Goal: Communication & Community: Share content

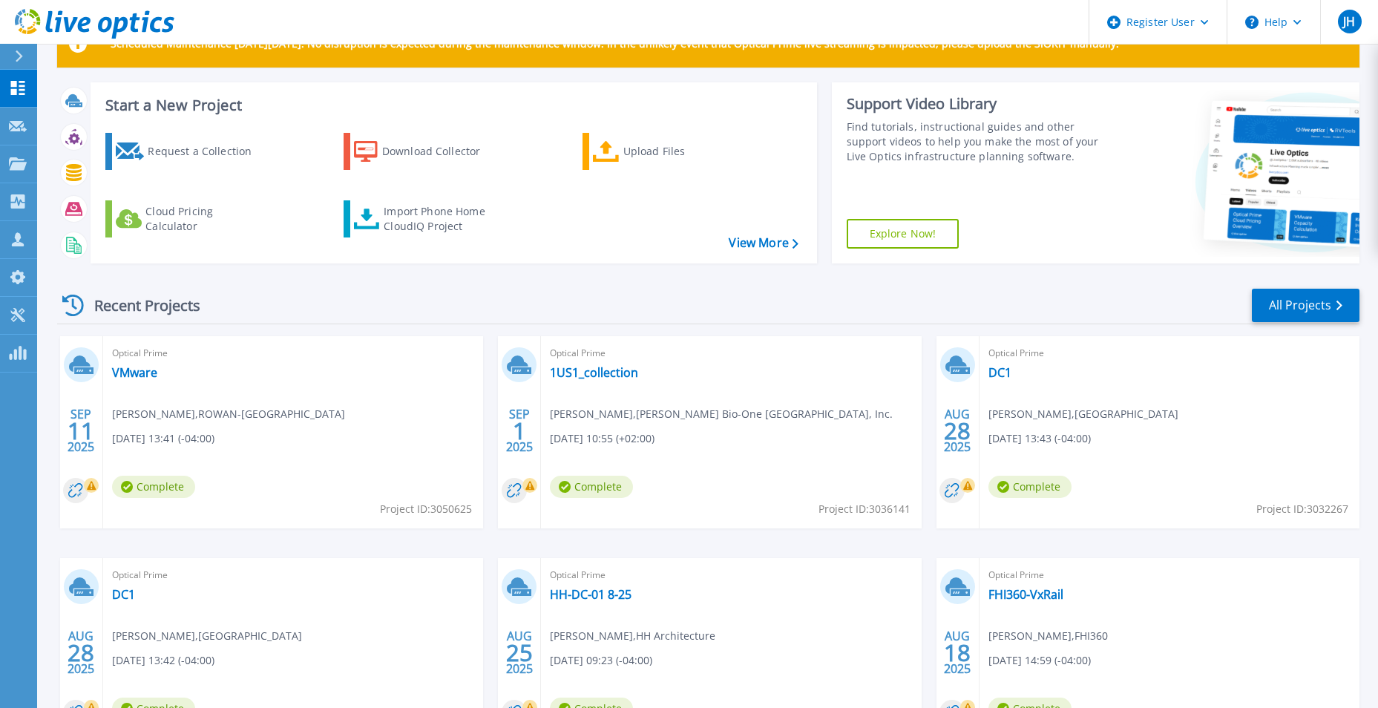
scroll to position [74, 0]
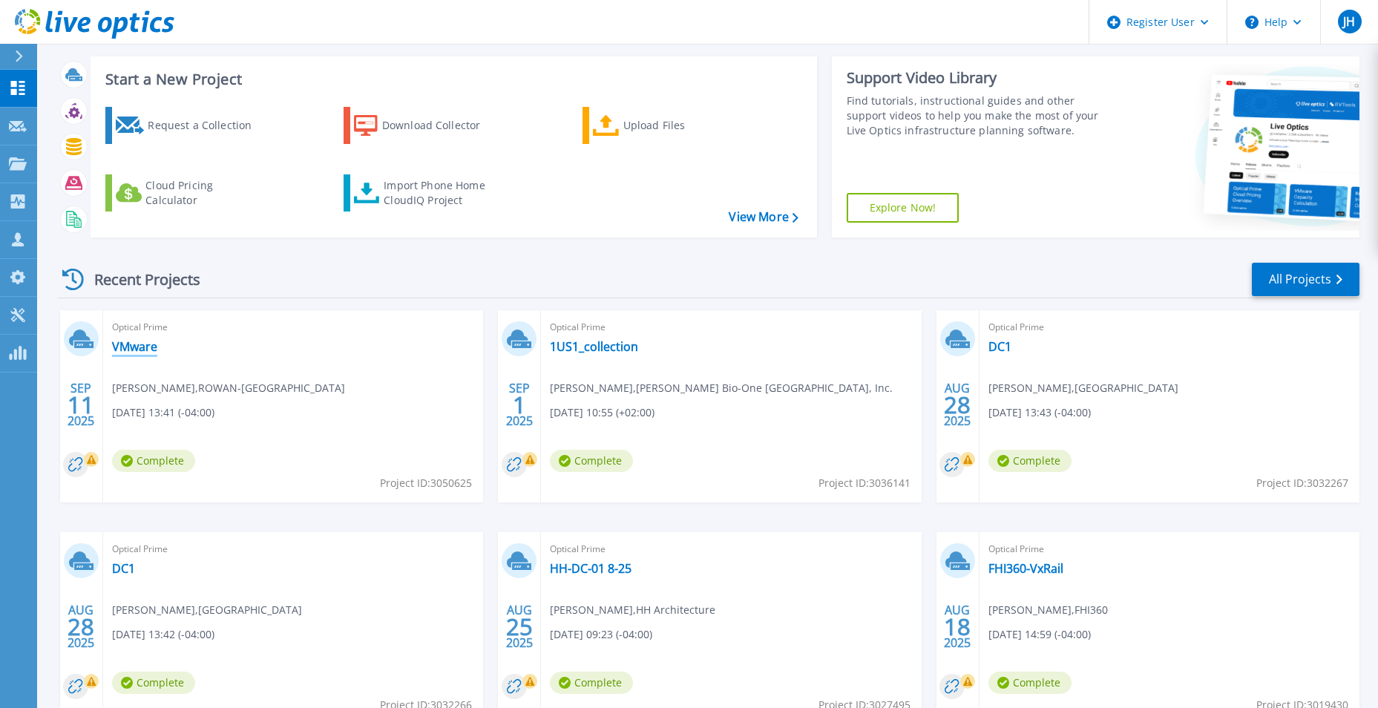
click at [131, 346] on link "VMware" at bounding box center [134, 346] width 45 height 15
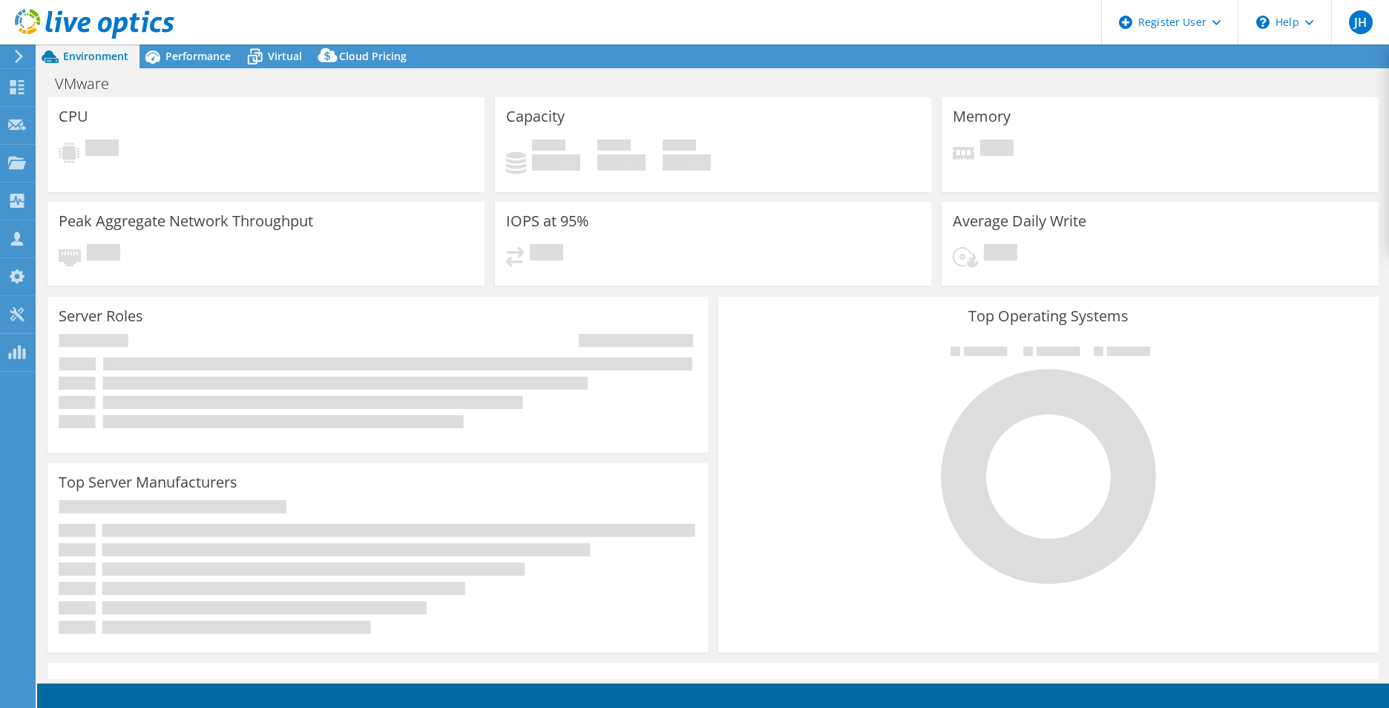
select select "USD"
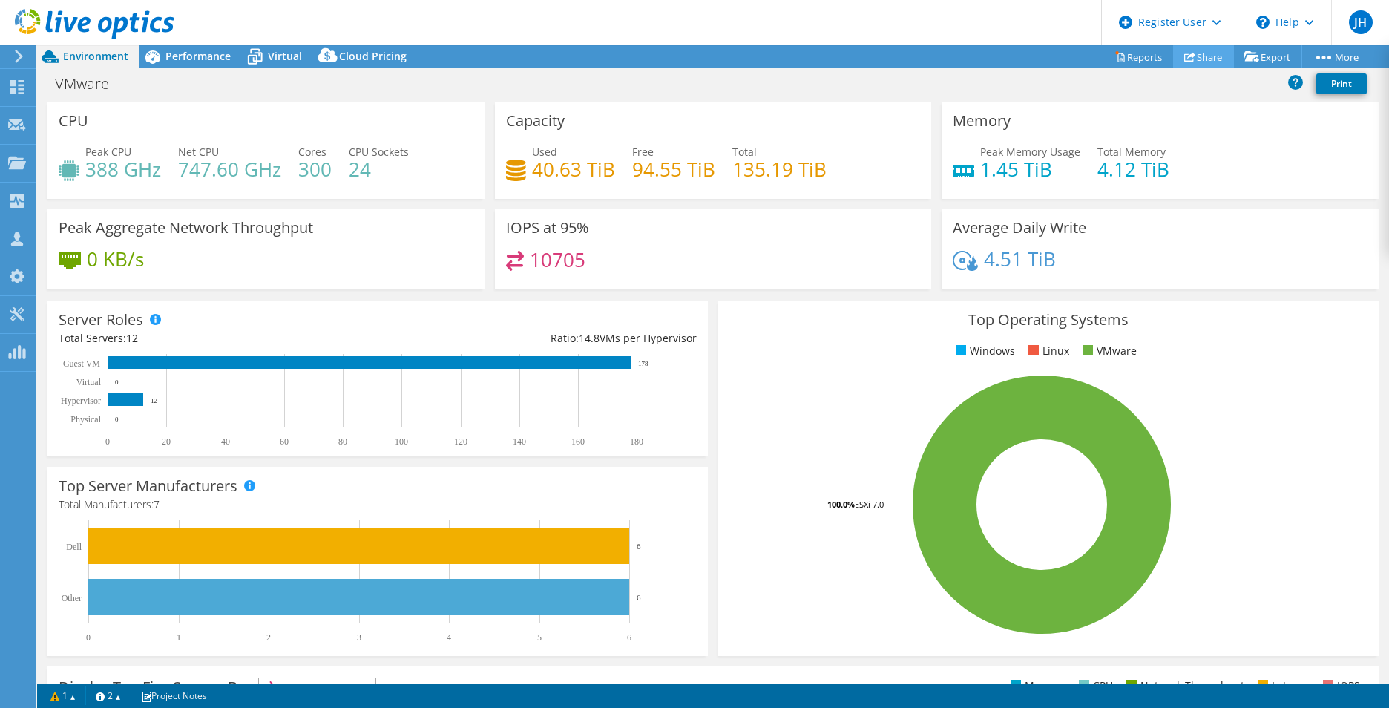
click at [1201, 52] on link "Share" at bounding box center [1203, 56] width 61 height 23
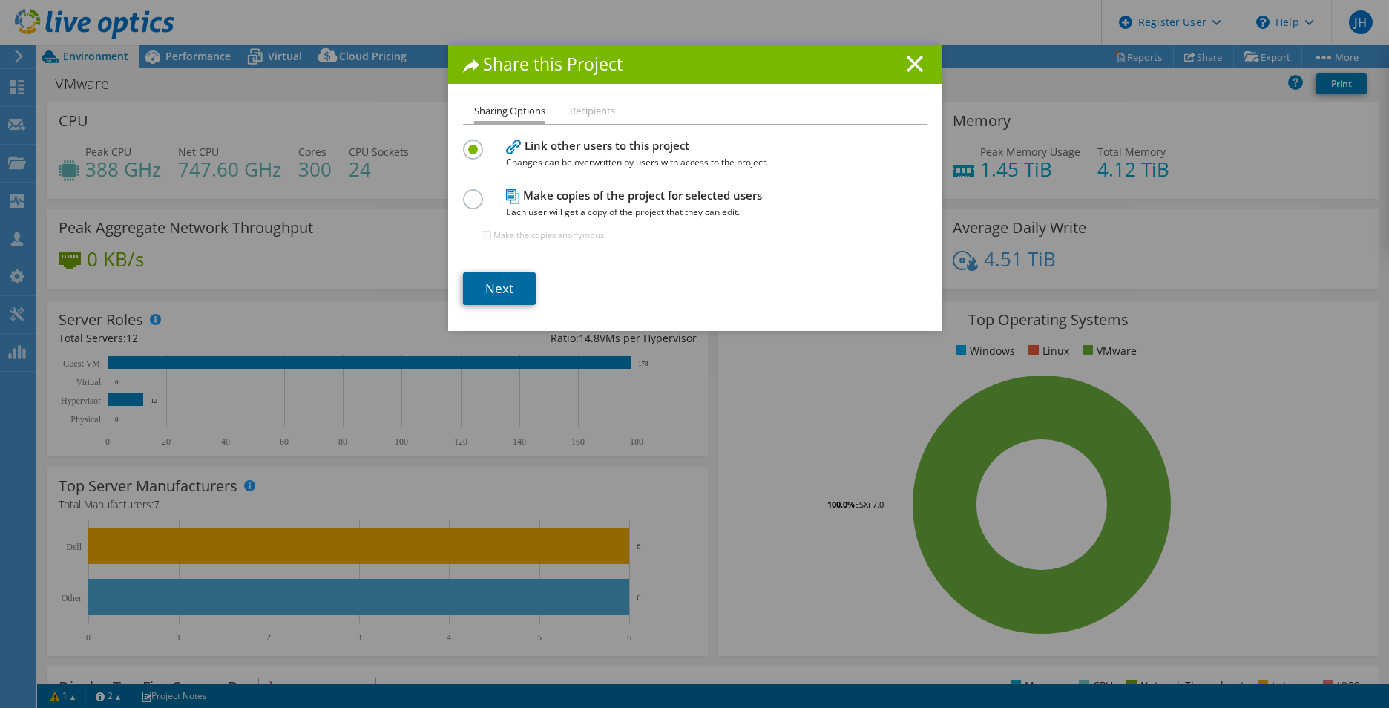
click at [485, 295] on link "Next" at bounding box center [499, 288] width 73 height 33
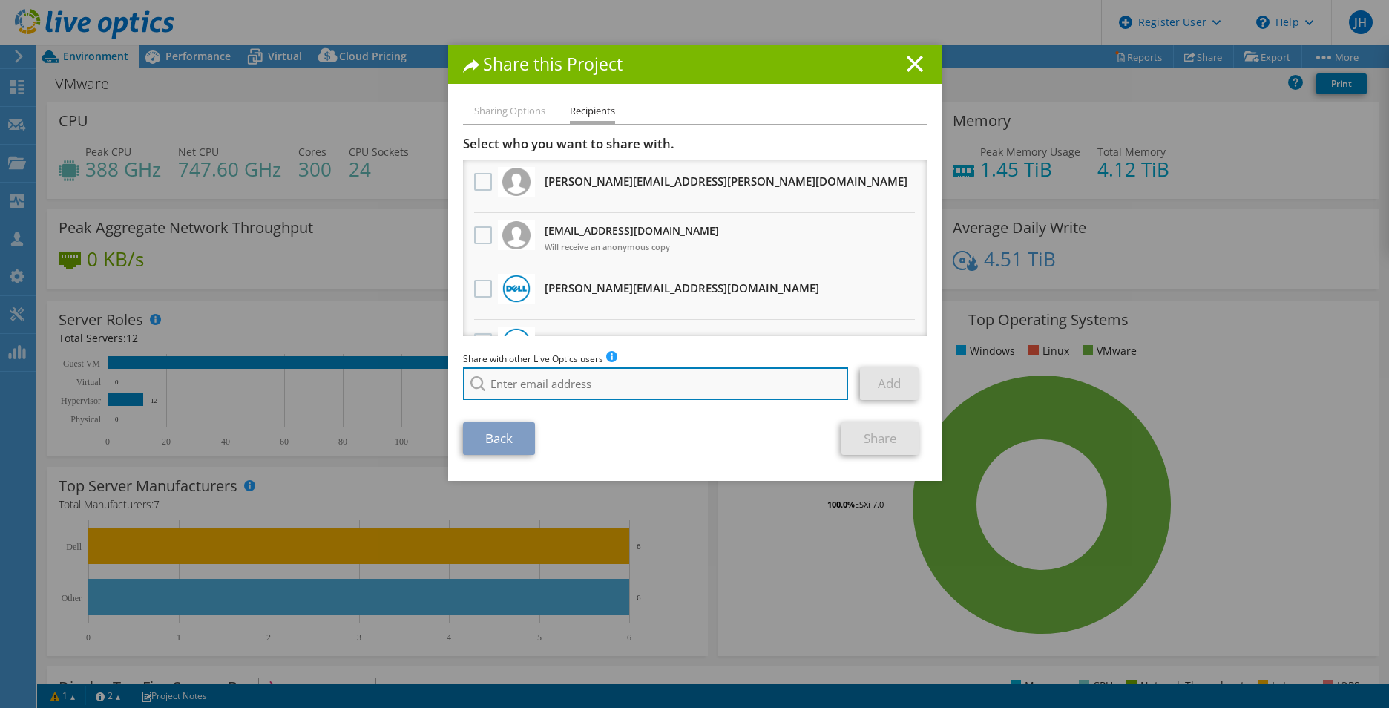
click at [521, 374] on input "search" at bounding box center [656, 383] width 386 height 33
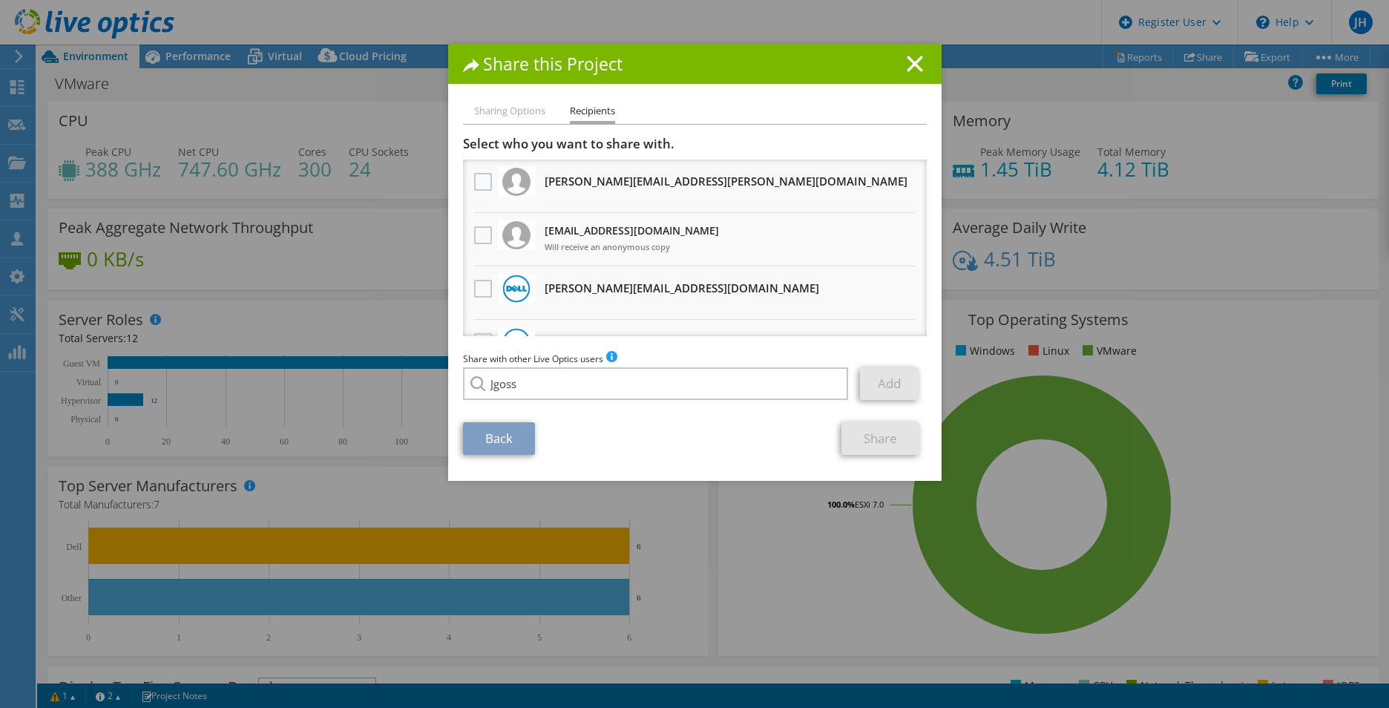
click at [539, 439] on li "jgoss@redesign-group.com" at bounding box center [548, 430] width 171 height 18
type input "jgoss@redesign-group.com"
click at [881, 393] on link "Add" at bounding box center [889, 383] width 59 height 33
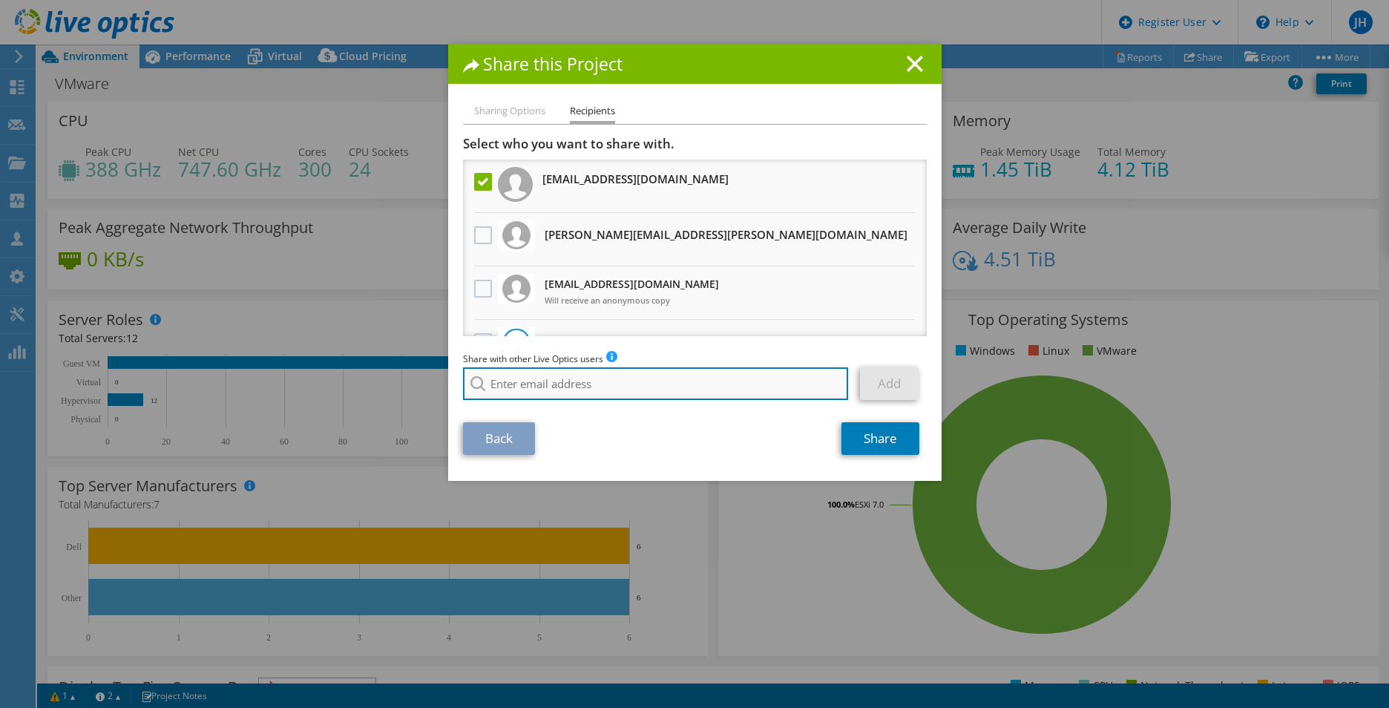
click at [606, 388] on input "search" at bounding box center [656, 383] width 386 height 33
type input "Eric Shouse"
drag, startPoint x: 592, startPoint y: 388, endPoint x: 450, endPoint y: 379, distance: 142.0
click at [450, 379] on div "Sharing Options Recipients Link other users to this project Changes can be over…" at bounding box center [694, 291] width 493 height 378
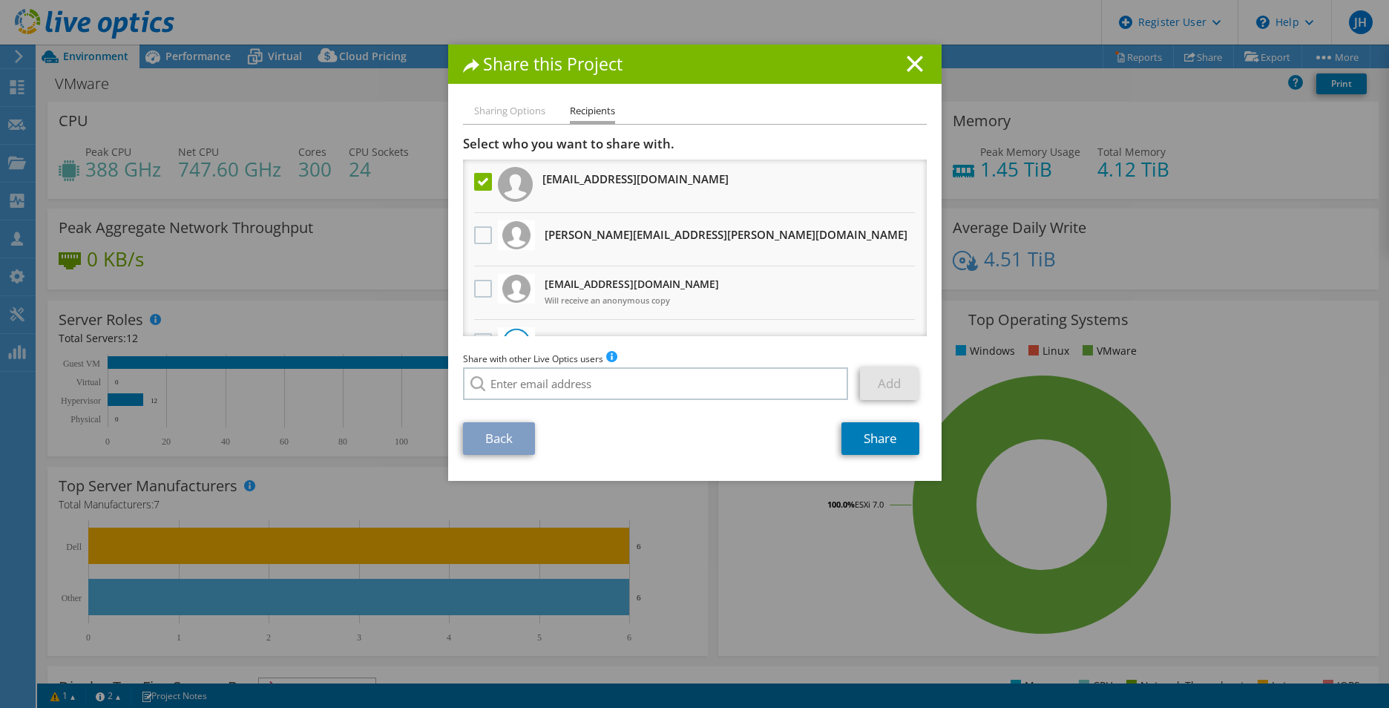
click at [745, 473] on div "Sharing Options Recipients Link other users to this project Changes can be over…" at bounding box center [694, 291] width 493 height 378
click at [868, 447] on link "Share" at bounding box center [880, 438] width 78 height 33
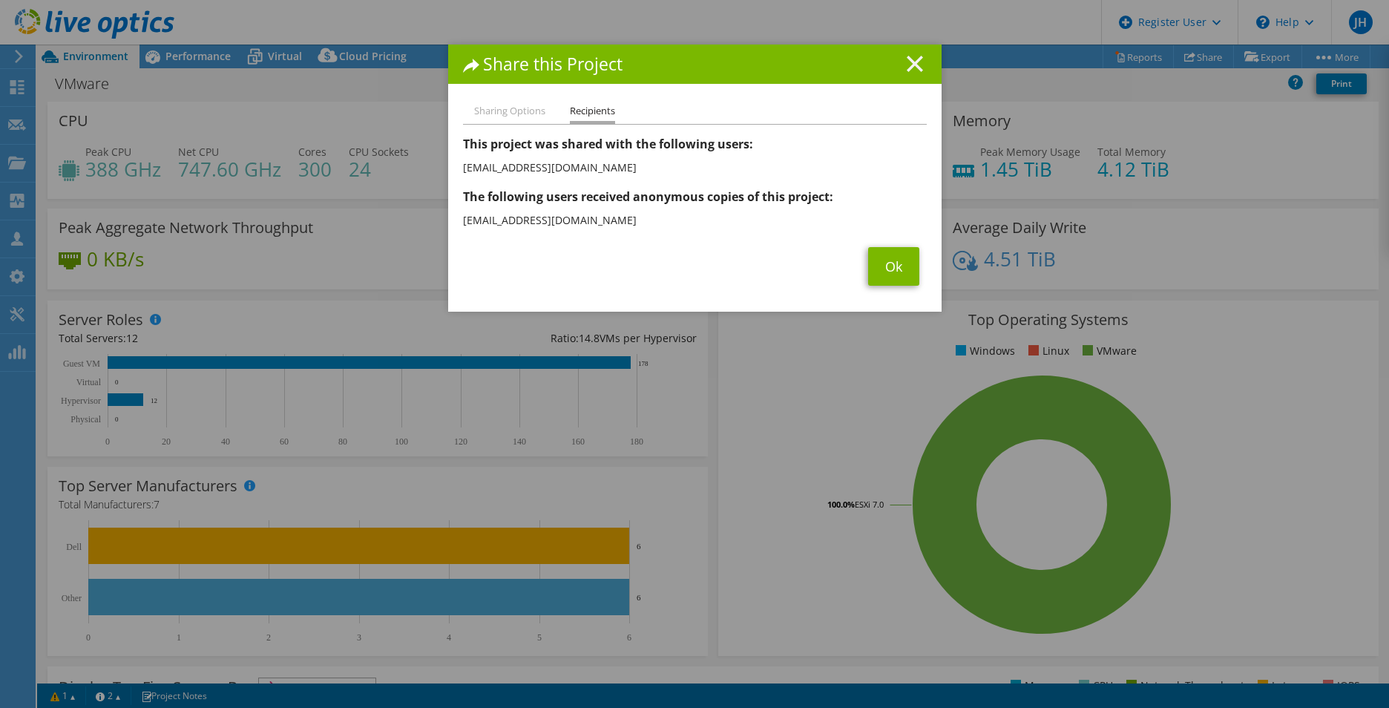
click at [907, 61] on icon at bounding box center [915, 64] width 16 height 16
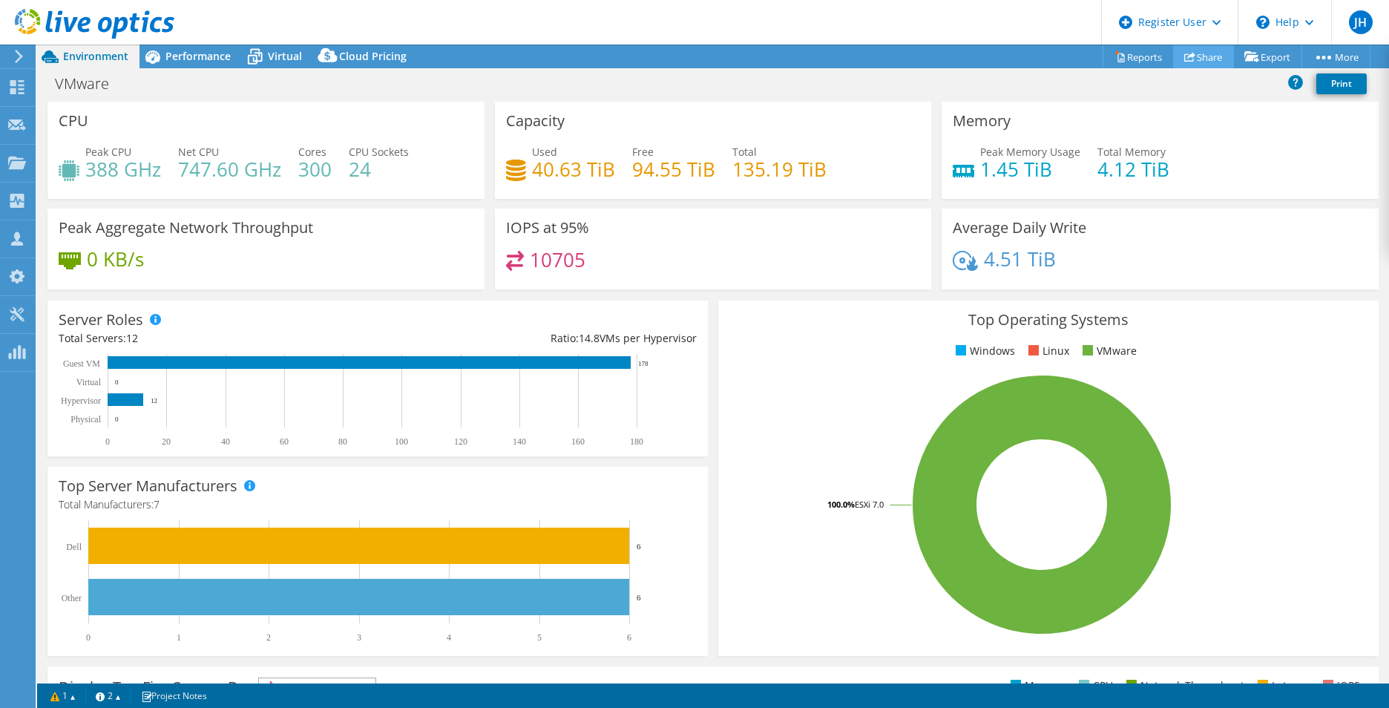
click at [1202, 52] on link "Share" at bounding box center [1203, 56] width 61 height 23
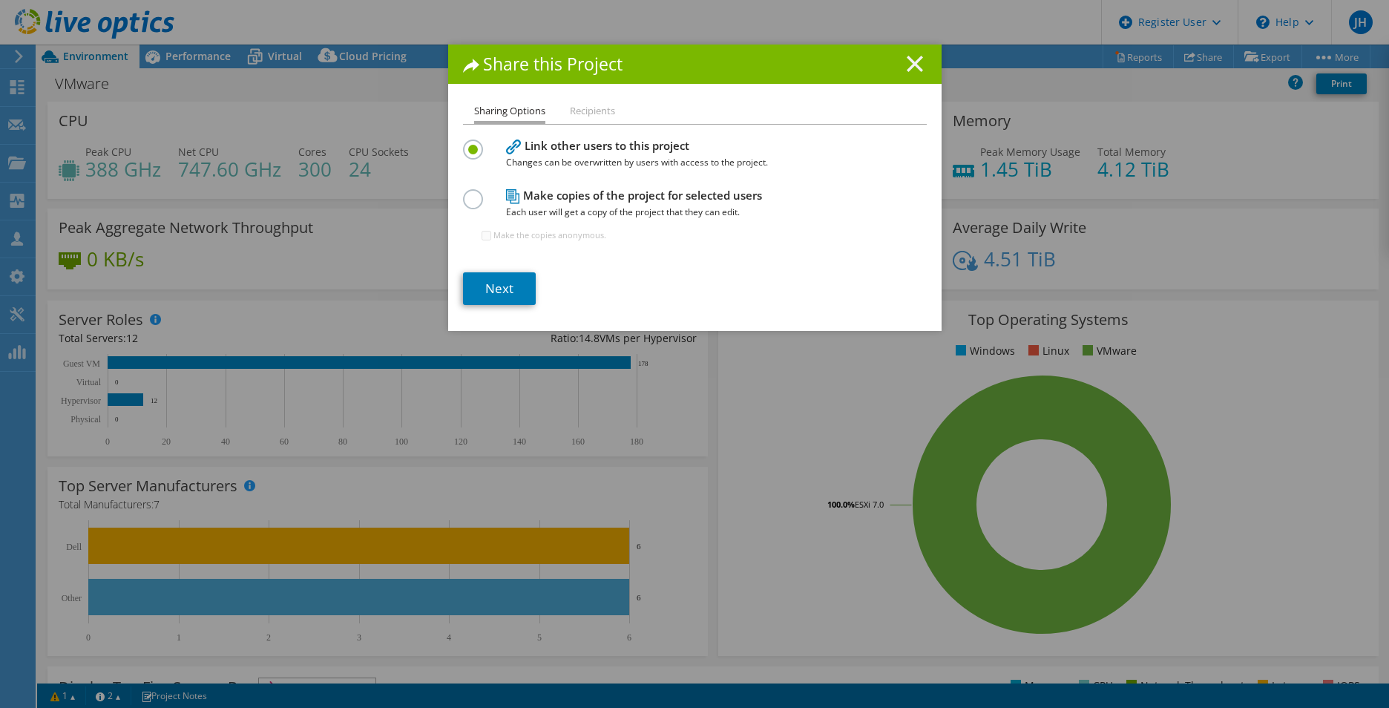
click at [908, 60] on line at bounding box center [915, 63] width 15 height 15
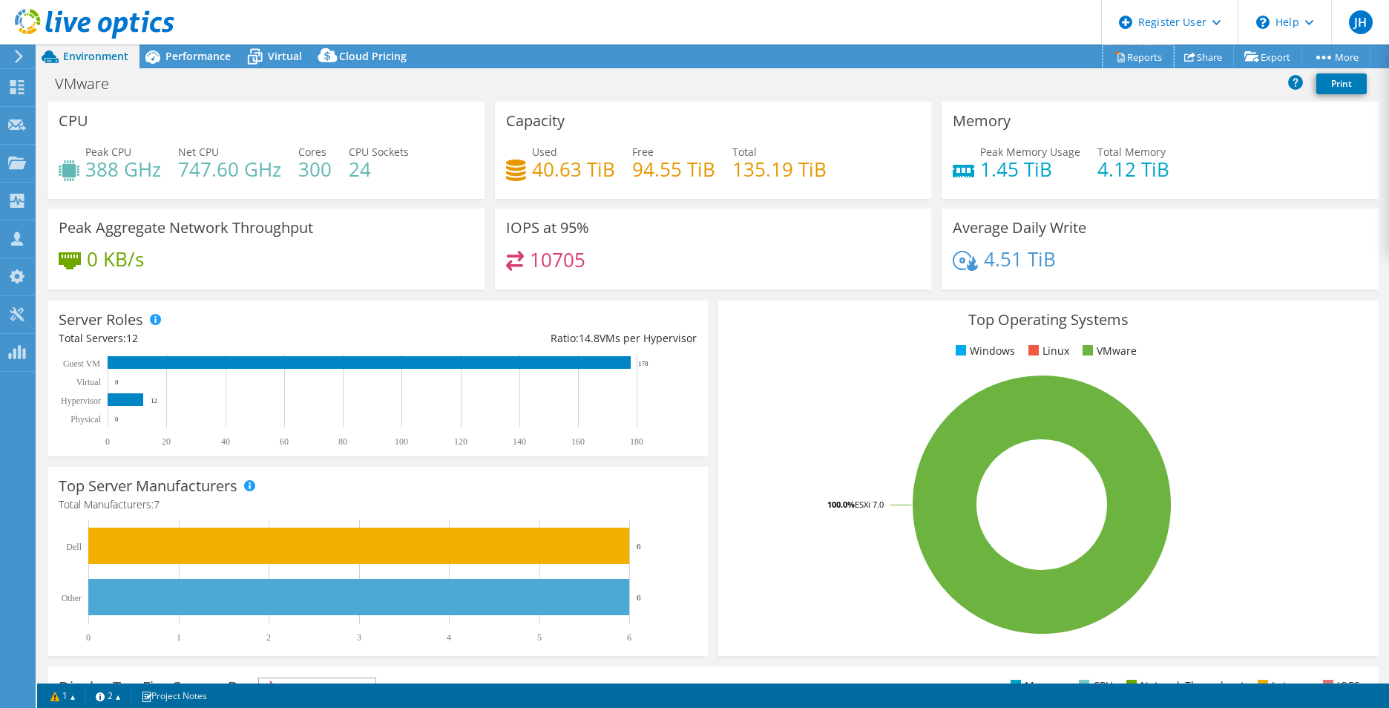
click at [1126, 53] on link "Reports" at bounding box center [1138, 56] width 71 height 23
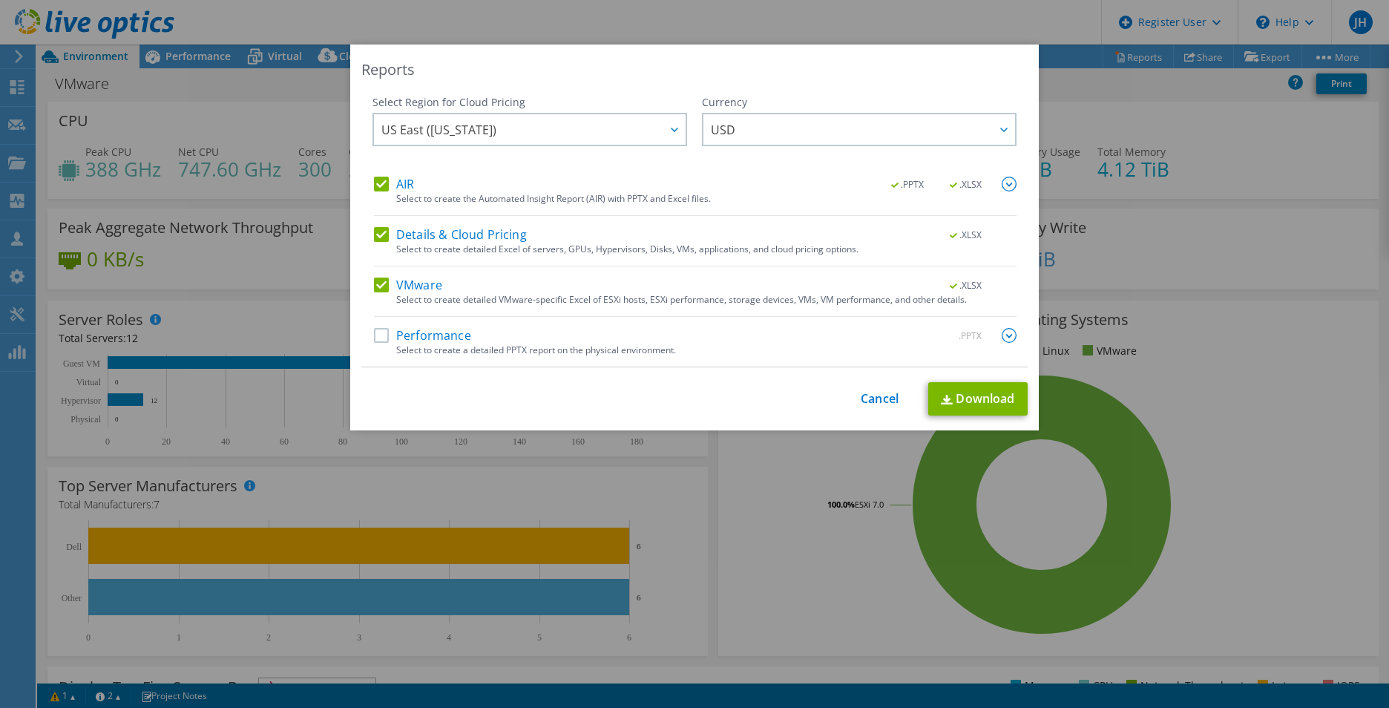
click at [379, 329] on label "Performance" at bounding box center [422, 335] width 97 height 15
click at [0, 0] on input "Performance" at bounding box center [0, 0] width 0 height 0
click at [988, 396] on link "Download" at bounding box center [977, 398] width 99 height 33
click at [874, 396] on link "Cancel" at bounding box center [880, 399] width 38 height 14
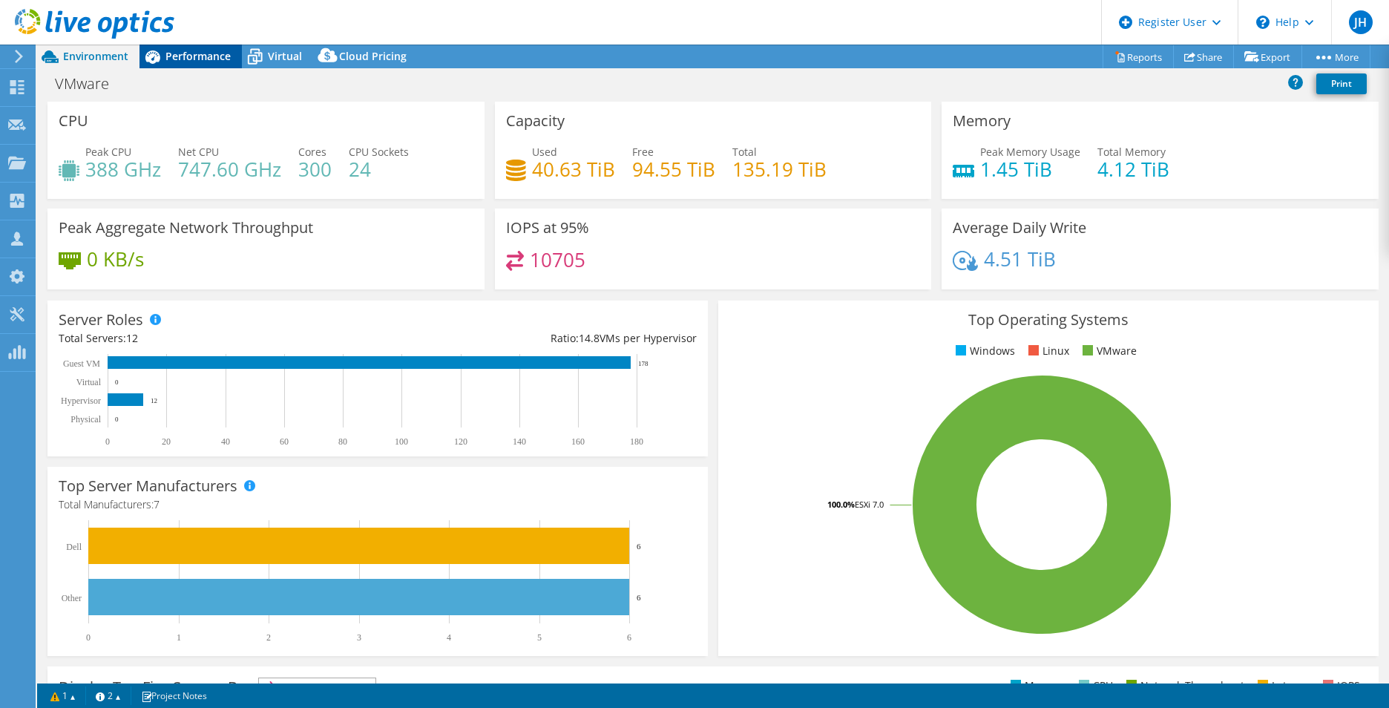
click at [211, 49] on span "Performance" at bounding box center [197, 56] width 65 height 14
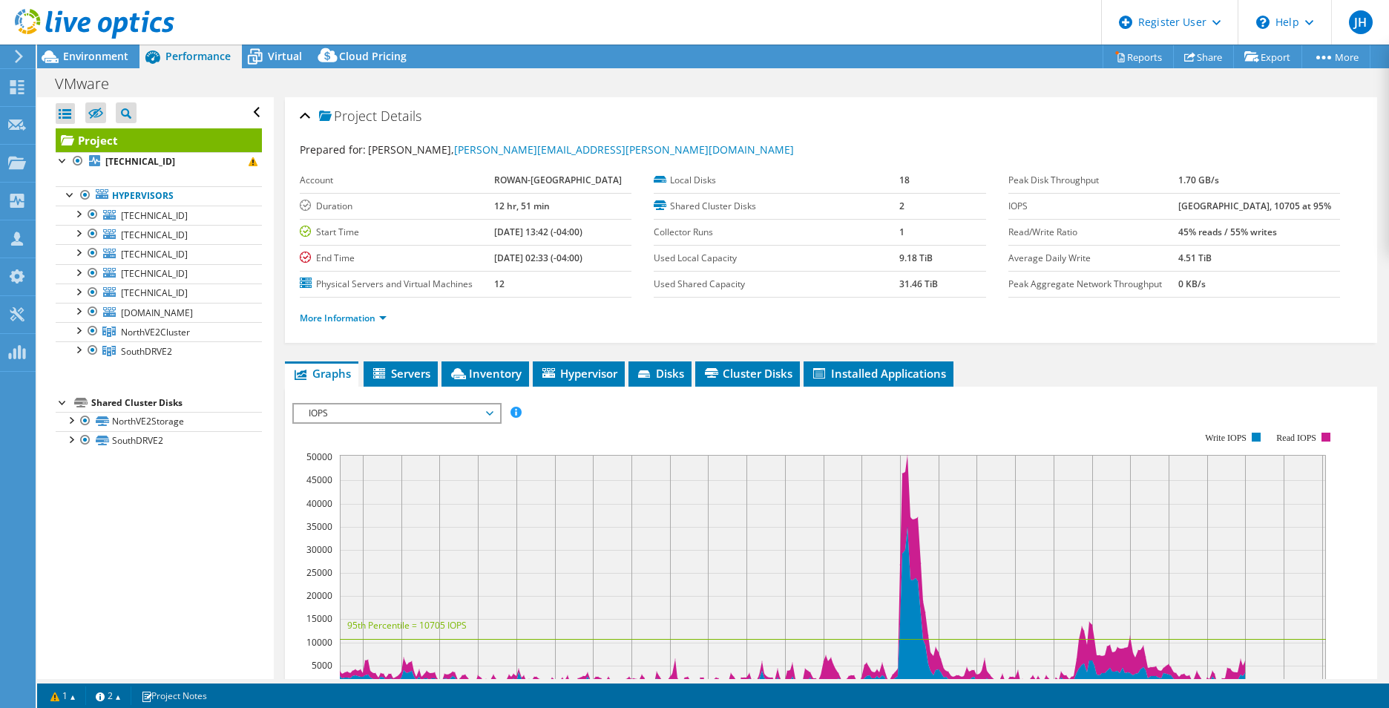
drag, startPoint x: 1181, startPoint y: 209, endPoint x: 1321, endPoint y: 209, distance: 139.5
click at [1321, 209] on tr "IOPS 50502 at Peak, 10705 at 95%" at bounding box center [1174, 206] width 332 height 26
drag, startPoint x: 1321, startPoint y: 209, endPoint x: 1309, endPoint y: 226, distance: 20.8
click at [1309, 226] on td "45% reads / 55% writes" at bounding box center [1259, 232] width 162 height 26
click at [125, 53] on span "Environment" at bounding box center [95, 56] width 65 height 14
